Goal: Transaction & Acquisition: Purchase product/service

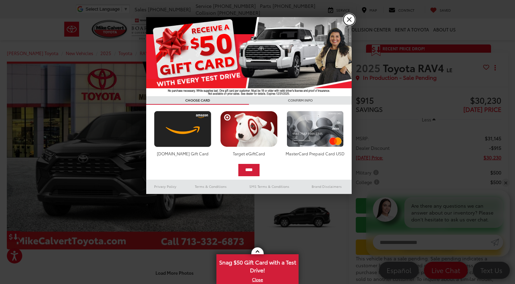
click at [350, 20] on link "X" at bounding box center [350, 20] width 12 height 12
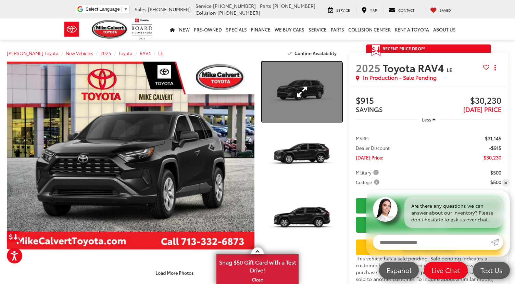
click at [308, 99] on link "Expand Photo 1" at bounding box center [302, 92] width 80 height 60
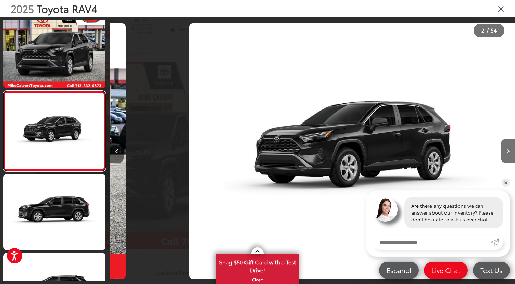
scroll to position [0, 405]
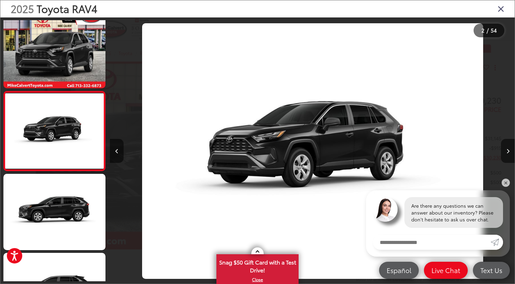
click at [502, 8] on icon "Close gallery" at bounding box center [501, 8] width 7 height 9
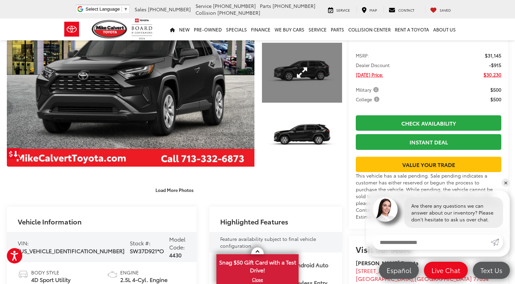
scroll to position [0, 0]
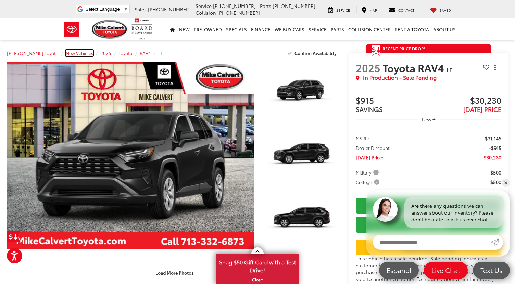
click at [66, 51] on span "New Vehicles" at bounding box center [79, 53] width 27 height 6
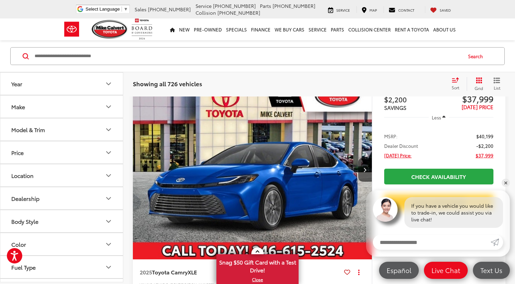
scroll to position [62, 0]
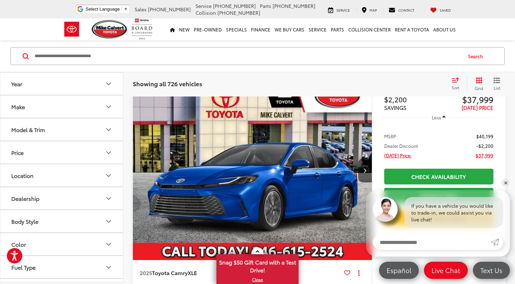
click at [107, 106] on icon "Make" at bounding box center [109, 107] width 4 height 2
click at [110, 103] on icon "Make" at bounding box center [109, 107] width 8 height 8
click at [108, 87] on icon "Year" at bounding box center [109, 84] width 8 height 8
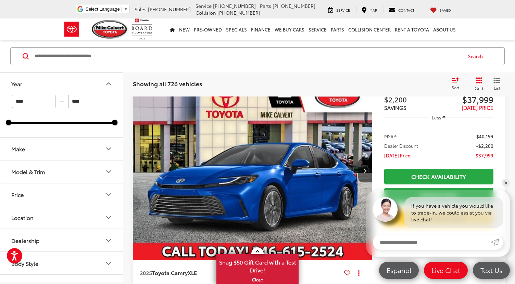
click at [108, 87] on icon "Year" at bounding box center [109, 84] width 8 height 8
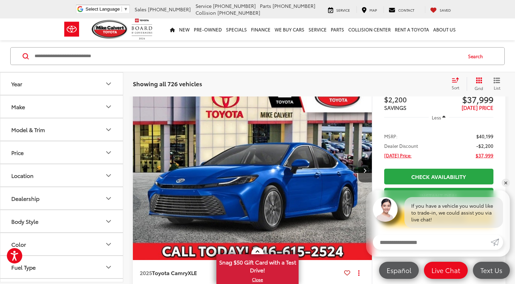
click at [108, 130] on icon "Model & Trim" at bounding box center [109, 130] width 4 height 2
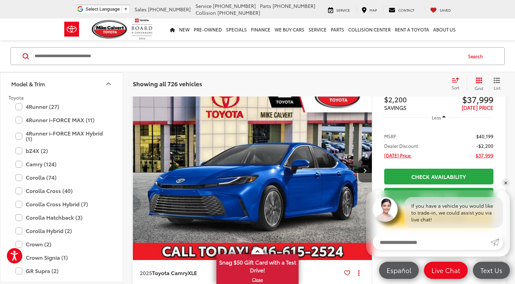
scroll to position [48, 0]
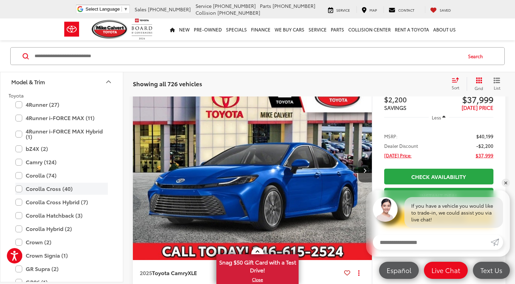
click at [56, 189] on label "Corolla Cross (40)" at bounding box center [61, 189] width 93 height 12
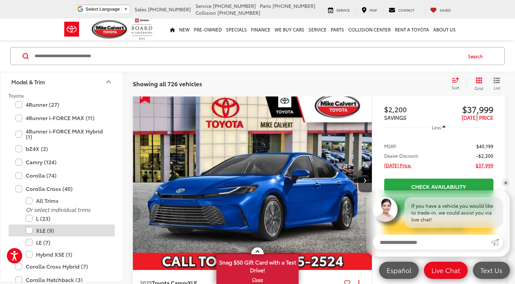
scroll to position [45, 0]
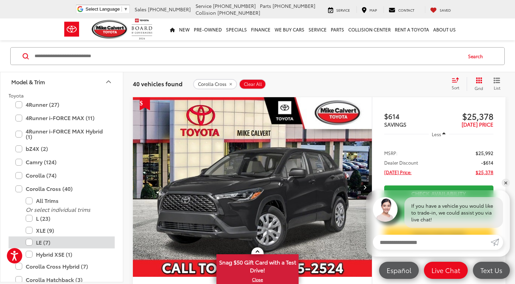
click at [44, 240] on label "LE (7)" at bounding box center [67, 243] width 82 height 12
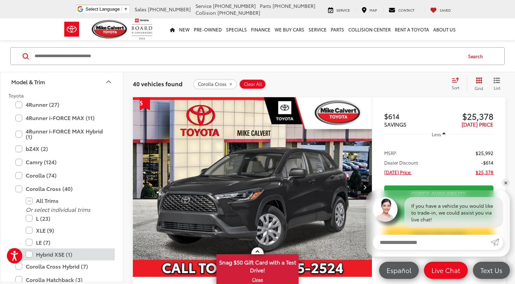
click at [57, 254] on label "Hybrid XSE (1)" at bounding box center [67, 255] width 82 height 12
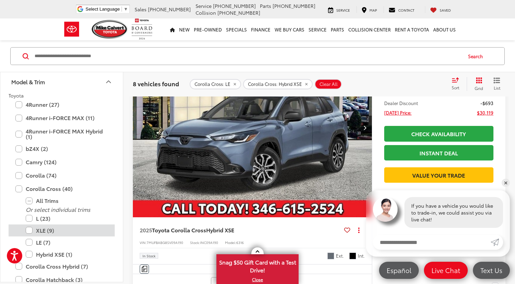
scroll to position [53, 0]
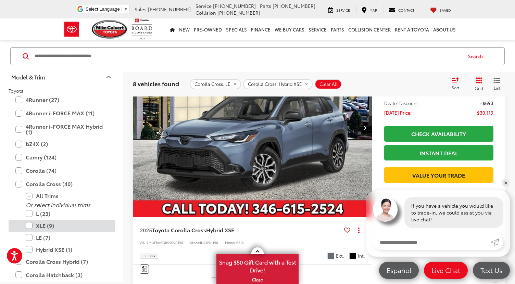
click at [45, 226] on label "XLE (9)" at bounding box center [67, 226] width 82 height 12
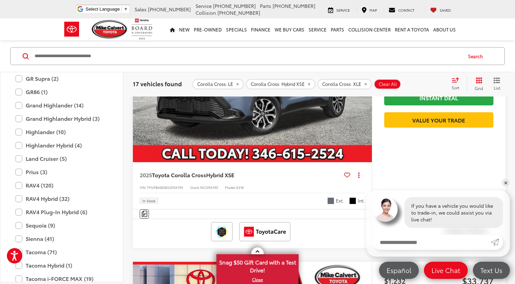
scroll to position [236, 0]
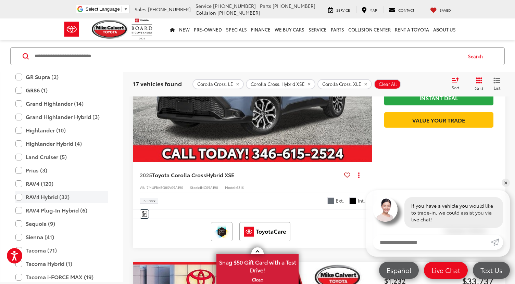
click at [20, 197] on label "RAV4 Hybrid (32)" at bounding box center [61, 197] width 93 height 12
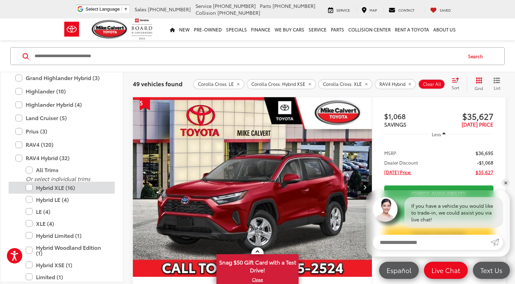
scroll to position [276, 0]
click at [34, 191] on label "Hybrid XLE (16)" at bounding box center [67, 187] width 82 height 12
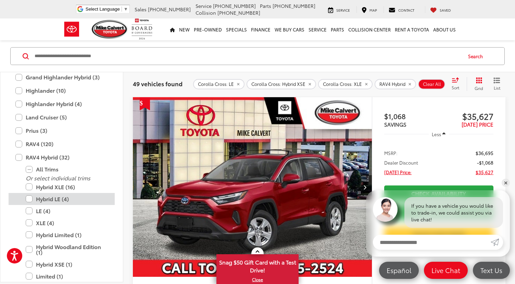
click at [38, 200] on label "Hybrid LE (4)" at bounding box center [67, 199] width 82 height 12
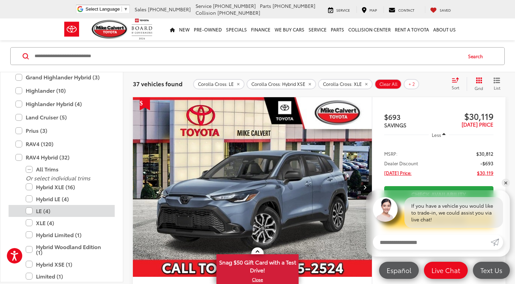
click at [41, 213] on label "LE (4)" at bounding box center [67, 211] width 82 height 12
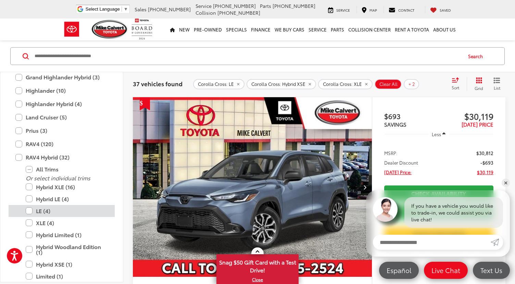
click at [39, 211] on label "LE (4)" at bounding box center [67, 211] width 82 height 12
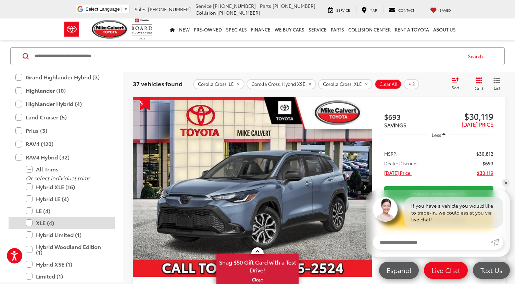
click at [41, 223] on label "XLE (4)" at bounding box center [67, 223] width 82 height 12
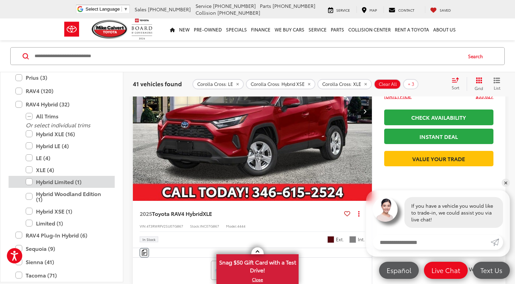
scroll to position [335, 0]
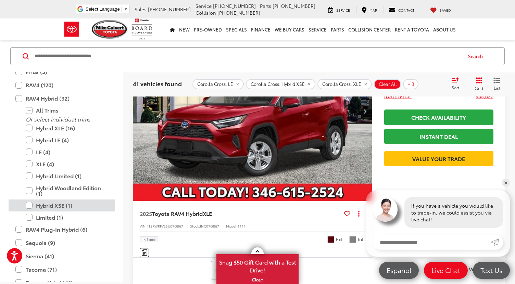
click at [47, 207] on label "Hybrid XSE (1)" at bounding box center [67, 206] width 82 height 12
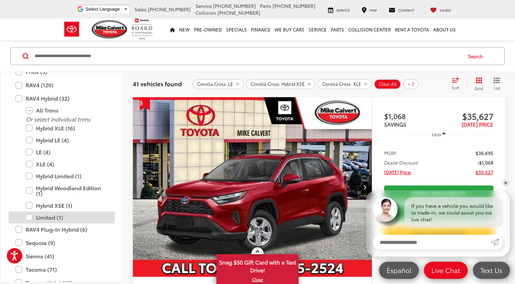
scroll to position [45, 0]
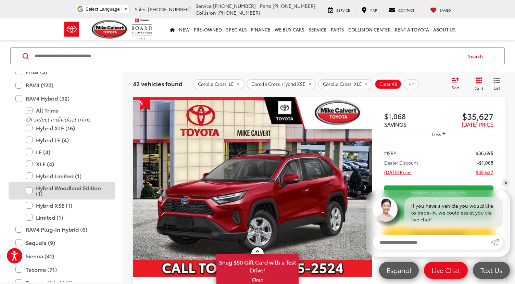
click at [43, 187] on label "Hybrid Woodland Edition (1)" at bounding box center [67, 190] width 82 height 17
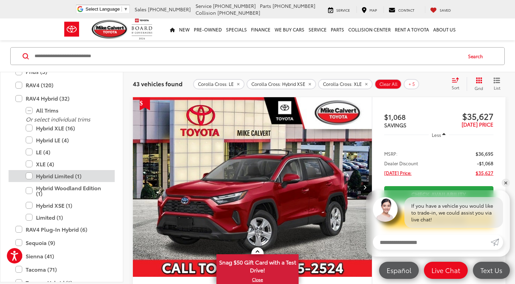
click at [45, 176] on label "Hybrid Limited (1)" at bounding box center [67, 176] width 82 height 12
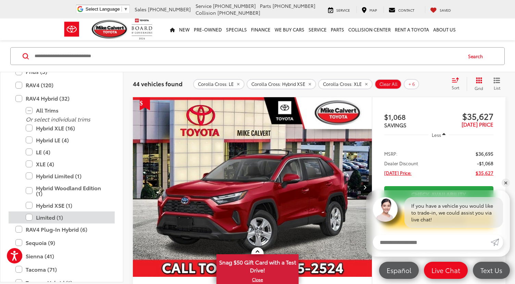
click at [47, 219] on label "Limited (1)" at bounding box center [67, 218] width 82 height 12
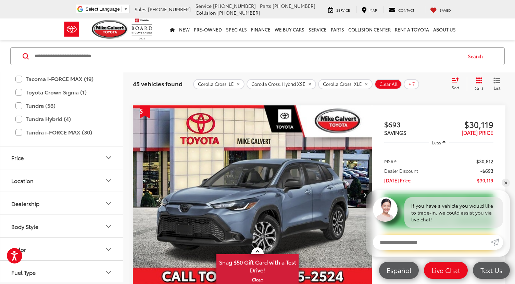
scroll to position [424, 0]
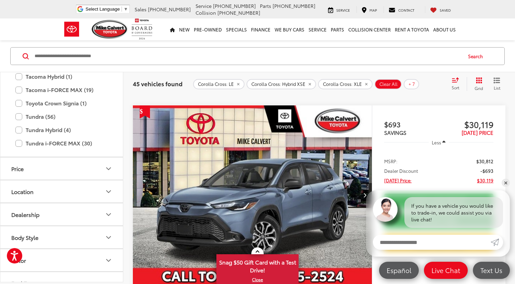
click at [108, 168] on icon "Price" at bounding box center [109, 168] width 8 height 8
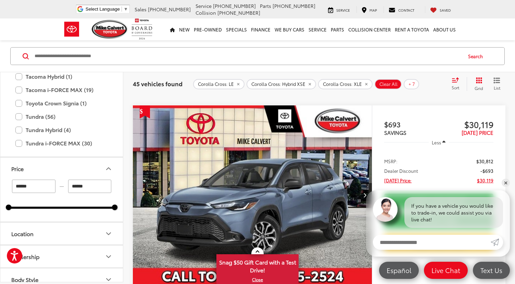
click at [74, 190] on input "******" at bounding box center [90, 186] width 44 height 13
drag, startPoint x: 94, startPoint y: 186, endPoint x: 49, endPoint y: 182, distance: 45.4
click at [49, 182] on div "****** — ******" at bounding box center [62, 186] width 106 height 13
type input "******"
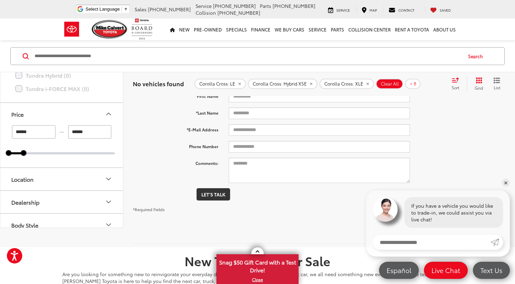
scroll to position [73, 0]
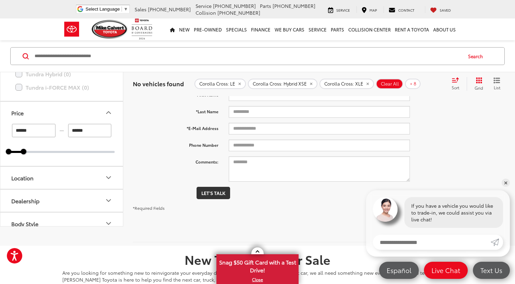
drag, startPoint x: 34, startPoint y: 134, endPoint x: 0, endPoint y: 129, distance: 34.7
click at [77, 131] on input "******" at bounding box center [90, 130] width 44 height 13
type input "******"
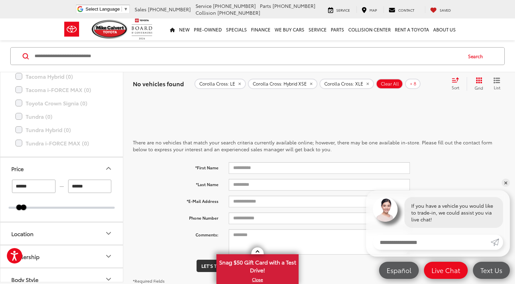
type input "******"
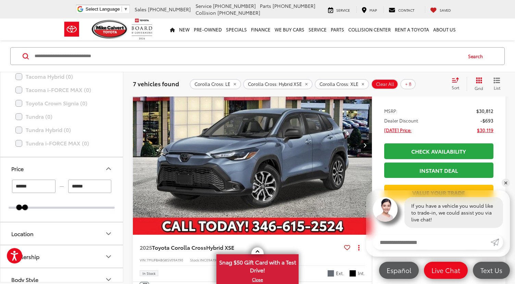
scroll to position [89, 0]
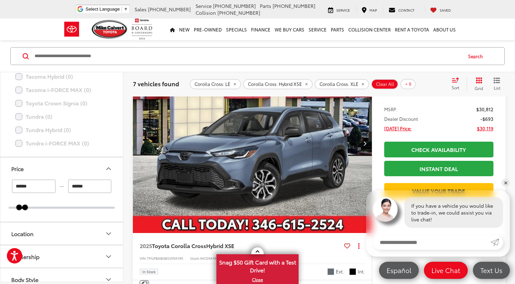
click at [365, 142] on icon "Next image" at bounding box center [365, 143] width 3 height 5
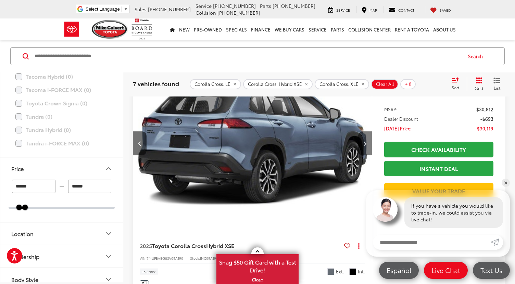
click at [365, 142] on icon "Next image" at bounding box center [365, 143] width 3 height 5
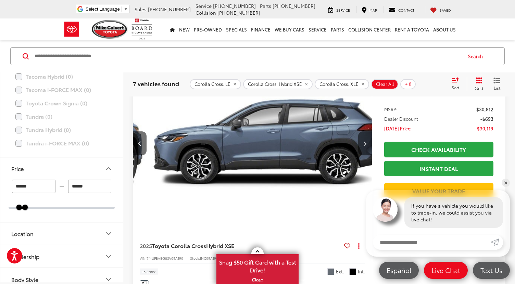
scroll to position [0, 480]
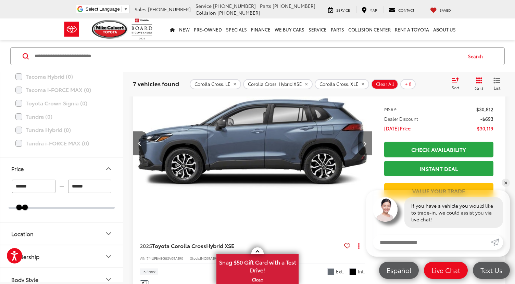
click at [365, 142] on icon "Next image" at bounding box center [365, 143] width 3 height 5
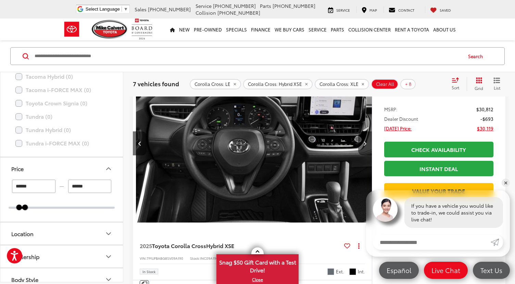
scroll to position [0, 721]
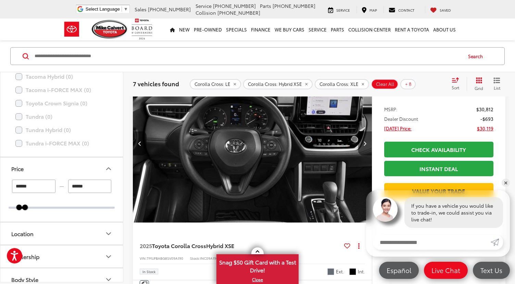
click at [365, 142] on icon "Next image" at bounding box center [365, 143] width 3 height 5
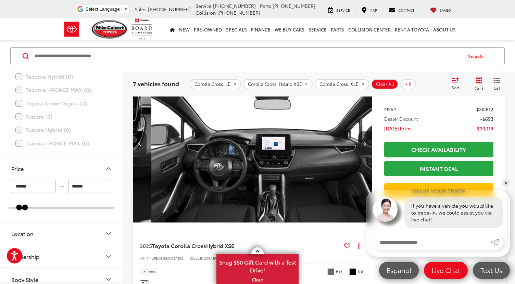
scroll to position [0, 961]
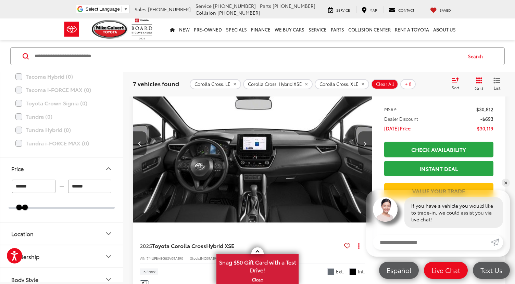
click at [365, 142] on icon "Next image" at bounding box center [365, 143] width 3 height 5
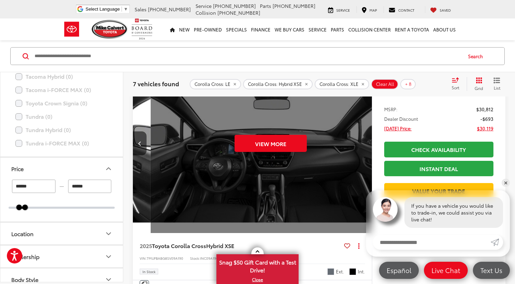
scroll to position [0, 1201]
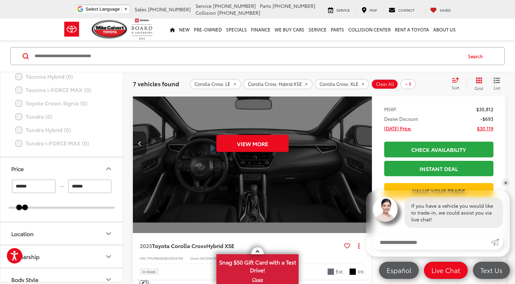
click at [365, 142] on div "View More" at bounding box center [253, 143] width 240 height 180
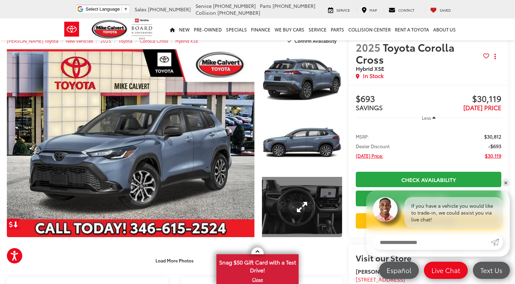
scroll to position [11, 0]
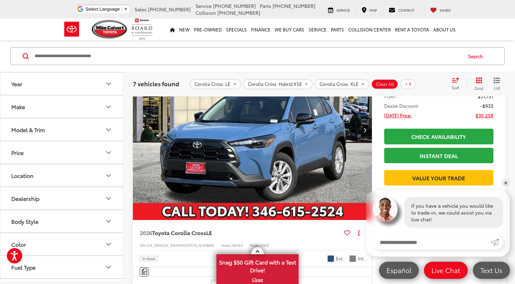
scroll to position [378, 0]
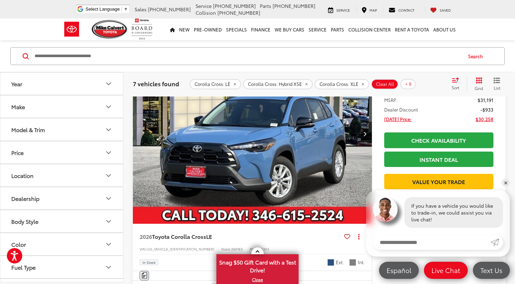
click at [327, 160] on img "2026 Toyota Corolla Cross LE 0" at bounding box center [253, 134] width 240 height 180
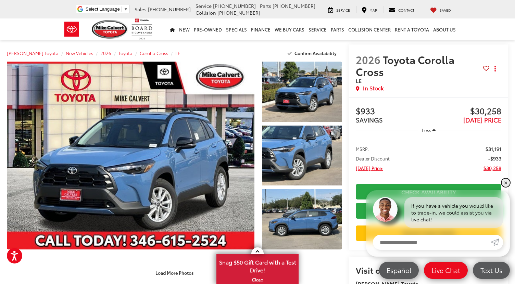
click at [507, 183] on link "✕" at bounding box center [506, 183] width 8 height 8
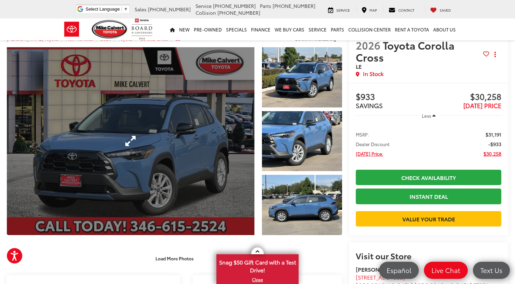
scroll to position [13, 0]
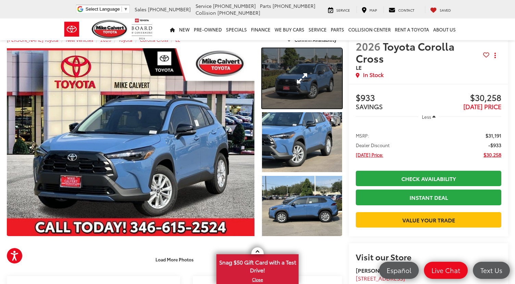
click at [307, 96] on link "Expand Photo 1" at bounding box center [302, 78] width 80 height 60
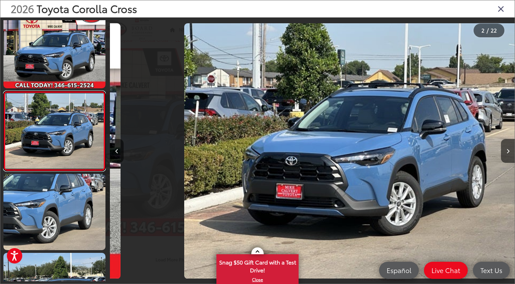
scroll to position [0, 405]
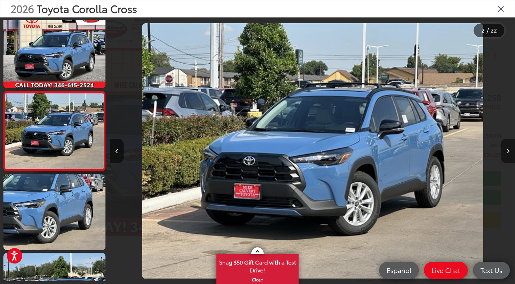
click at [509, 151] on icon "Next image" at bounding box center [508, 151] width 3 height 5
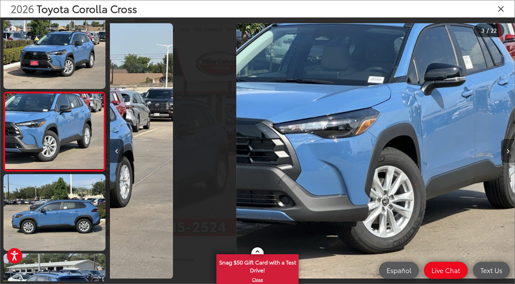
scroll to position [88, 0]
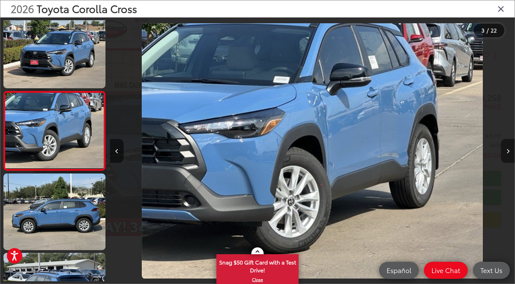
click at [509, 151] on icon "Next image" at bounding box center [508, 151] width 3 height 5
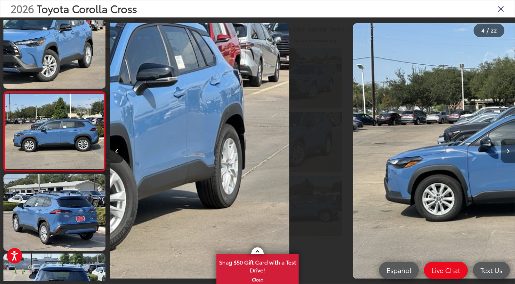
scroll to position [168, 0]
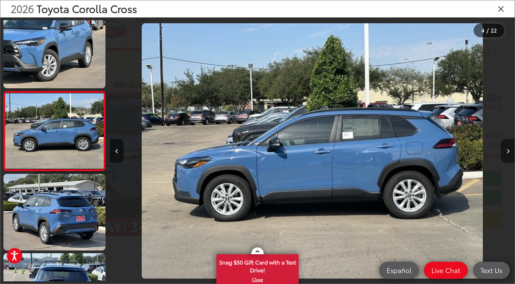
click at [509, 151] on icon "Next image" at bounding box center [508, 151] width 3 height 5
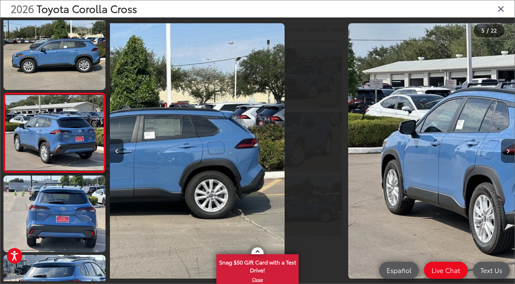
scroll to position [247, 0]
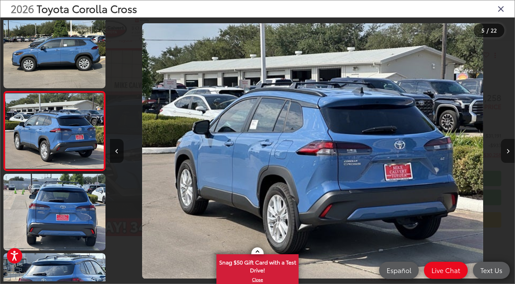
click at [509, 151] on icon "Next image" at bounding box center [508, 151] width 3 height 5
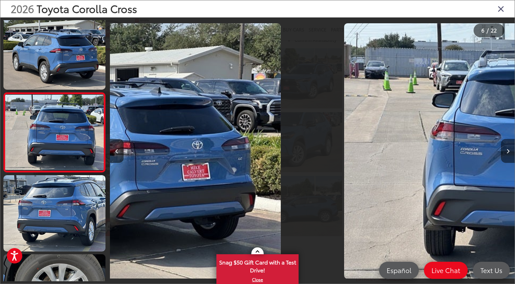
scroll to position [0, 0]
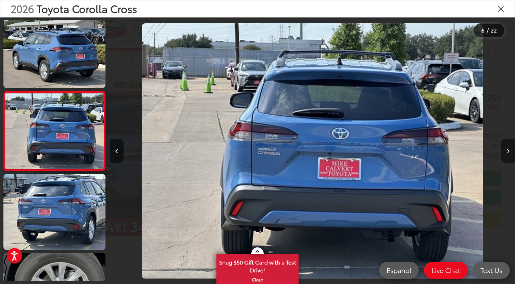
click at [509, 151] on icon "Next image" at bounding box center [508, 151] width 3 height 5
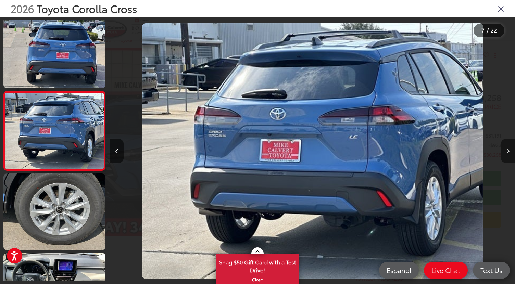
click at [509, 151] on icon "Next image" at bounding box center [508, 151] width 3 height 5
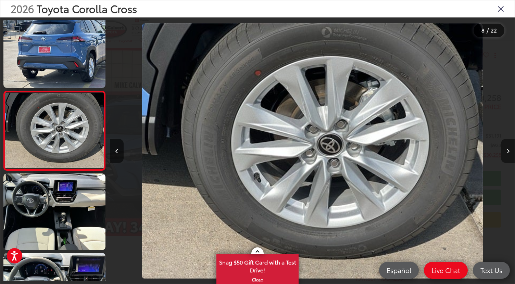
click at [509, 151] on icon "Next image" at bounding box center [508, 151] width 3 height 5
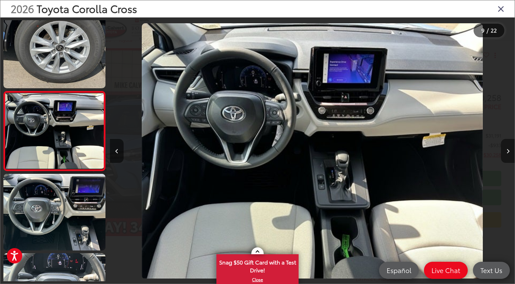
click at [509, 151] on icon "Next image" at bounding box center [508, 151] width 3 height 5
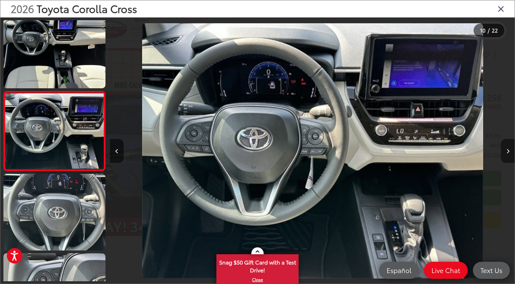
click at [509, 151] on icon "Next image" at bounding box center [508, 151] width 3 height 5
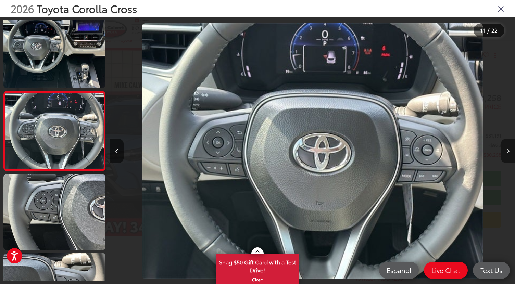
click at [509, 151] on icon "Next image" at bounding box center [508, 151] width 3 height 5
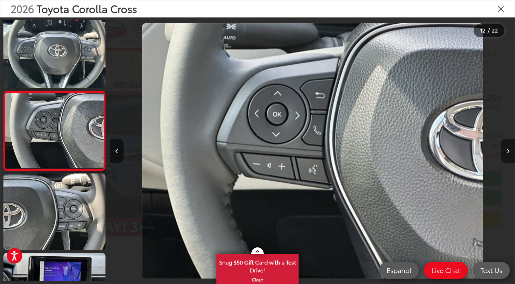
click at [509, 151] on icon "Next image" at bounding box center [508, 151] width 3 height 5
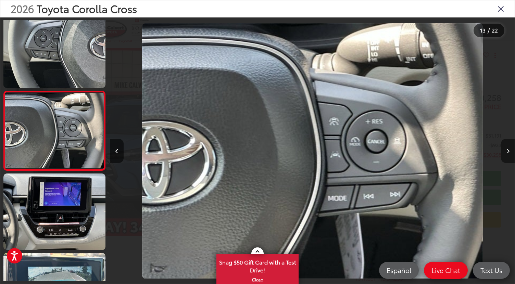
click at [509, 151] on icon "Next image" at bounding box center [508, 151] width 3 height 5
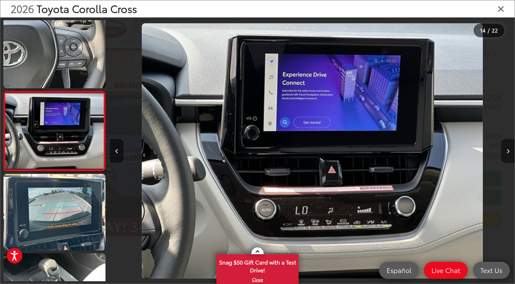
click at [509, 151] on icon "Next image" at bounding box center [508, 151] width 3 height 5
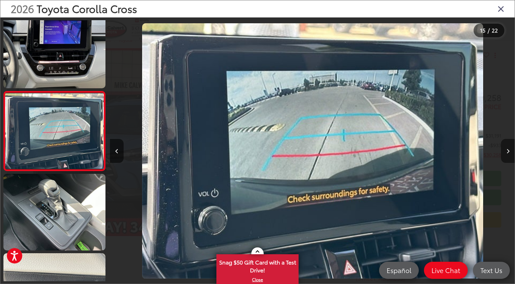
click at [509, 151] on icon "Next image" at bounding box center [508, 151] width 3 height 5
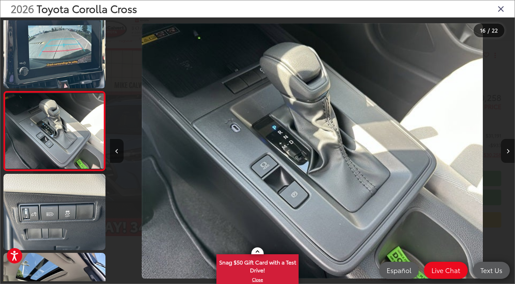
click at [509, 151] on icon "Next image" at bounding box center [508, 151] width 3 height 5
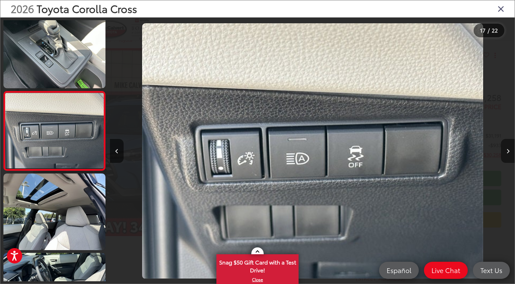
click at [509, 151] on icon "Next image" at bounding box center [508, 151] width 3 height 5
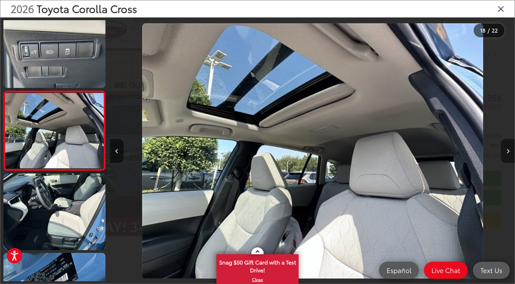
click at [509, 151] on icon "Next image" at bounding box center [508, 151] width 3 height 5
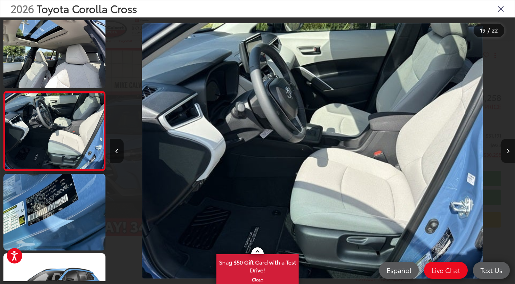
click at [501, 9] on icon "Close gallery" at bounding box center [501, 8] width 7 height 9
